Goal: Task Accomplishment & Management: Manage account settings

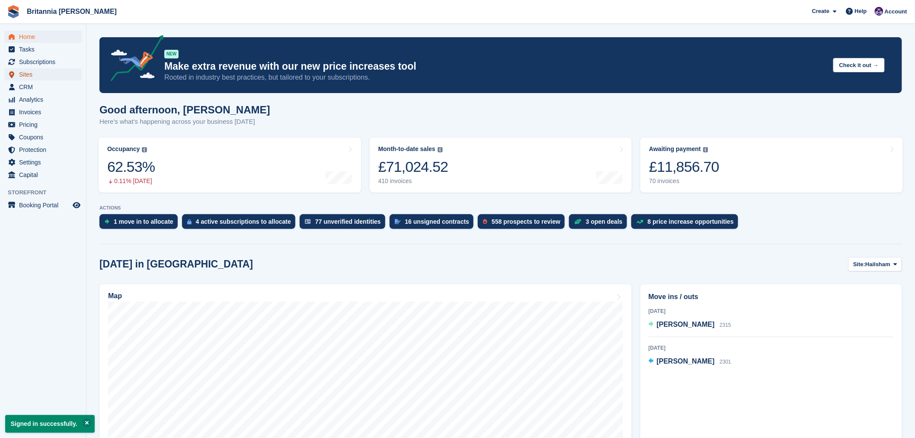
click at [25, 75] on span "Sites" at bounding box center [45, 74] width 52 height 12
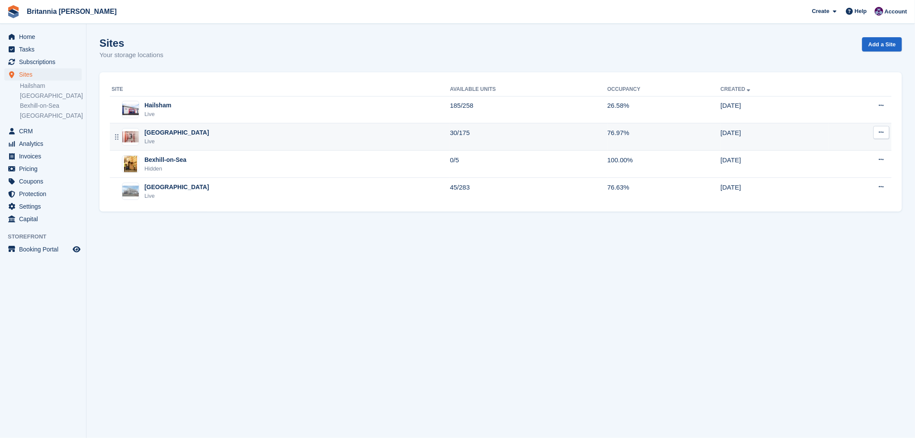
click at [176, 140] on div "Newhaven Live" at bounding box center [281, 137] width 339 height 18
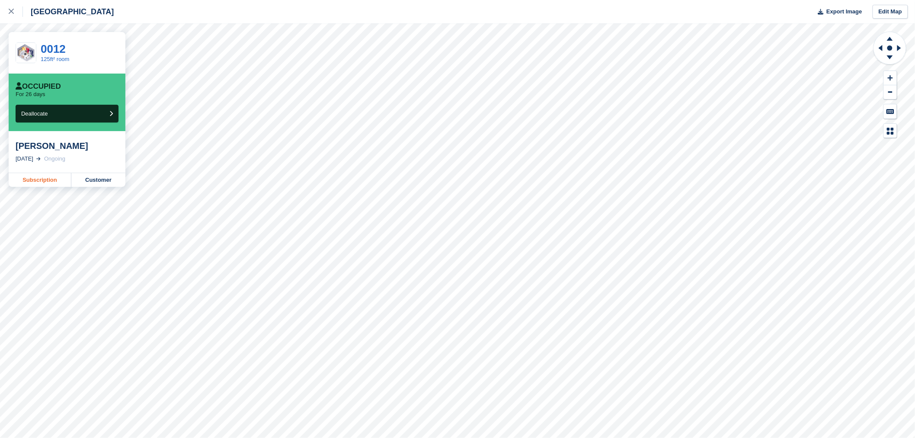
click at [39, 185] on link "Subscription" at bounding box center [40, 180] width 63 height 14
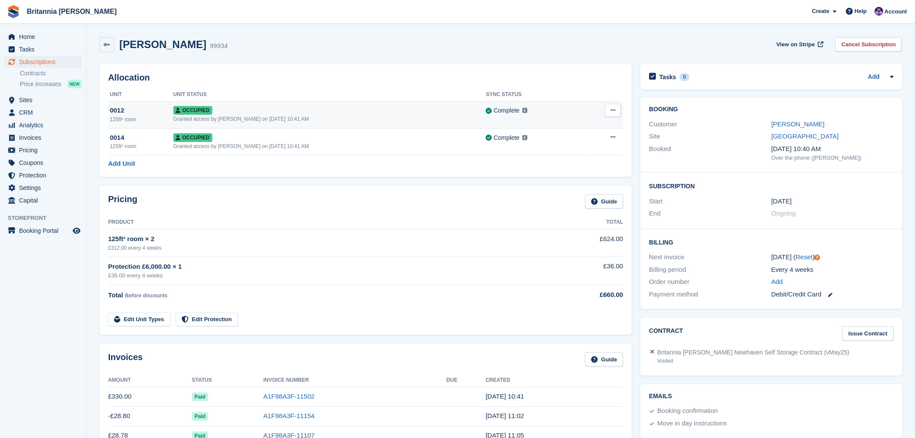
click at [613, 110] on icon at bounding box center [612, 110] width 5 height 6
click at [341, 46] on div "[PERSON_NAME] 99934 View on Stripe Cancel Subscription" at bounding box center [500, 44] width 802 height 15
